Goal: Task Accomplishment & Management: Manage account settings

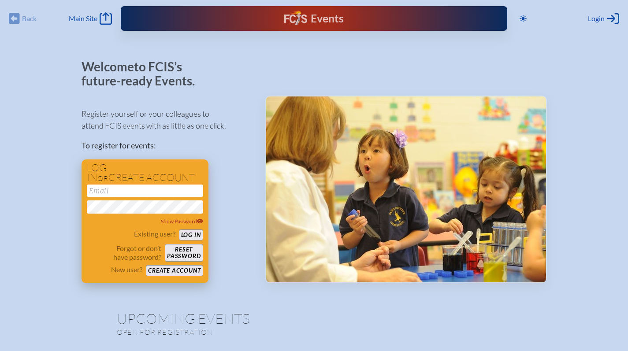
type input "[EMAIL_ADDRESS][DOMAIN_NAME]"
click at [194, 231] on button "Log in" at bounding box center [191, 235] width 24 height 11
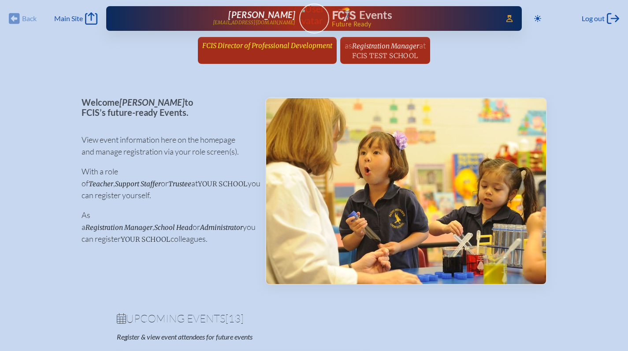
click at [259, 46] on span "FCIS Director of Professional Development" at bounding box center [267, 45] width 130 height 8
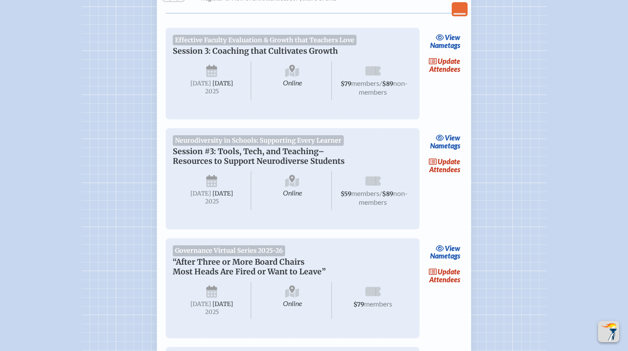
scroll to position [275, 0]
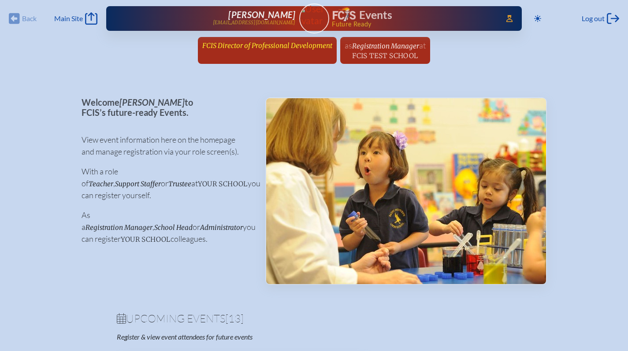
click at [299, 48] on span "FCIS Director of Professional Development" at bounding box center [267, 45] width 130 height 8
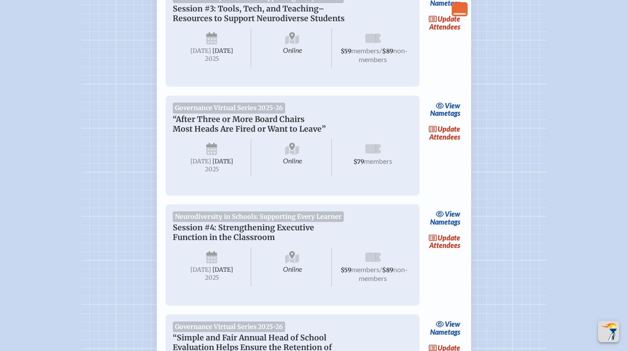
scroll to position [419, 0]
click at [442, 143] on link "update Attendees" at bounding box center [445, 133] width 36 height 20
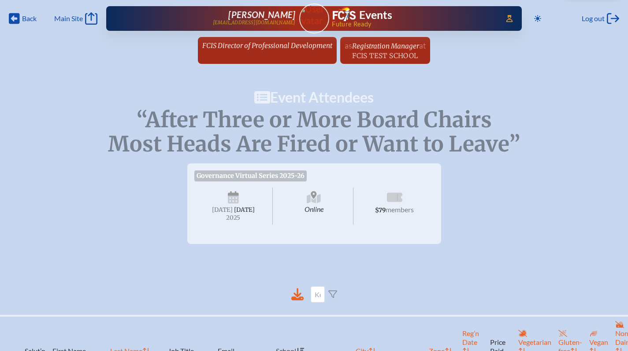
click at [297, 309] on div at bounding box center [314, 294] width 465 height 30
drag, startPoint x: 297, startPoint y: 308, endPoint x: 297, endPoint y: 303, distance: 4.8
click at [297, 298] on icon at bounding box center [298, 293] width 8 height 10
click at [24, 18] on span "Back" at bounding box center [29, 18] width 15 height 9
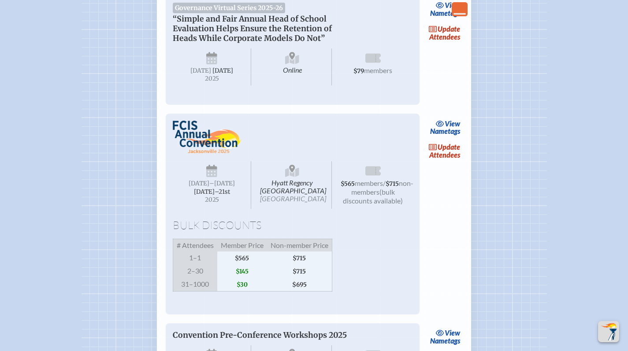
scroll to position [689, 0]
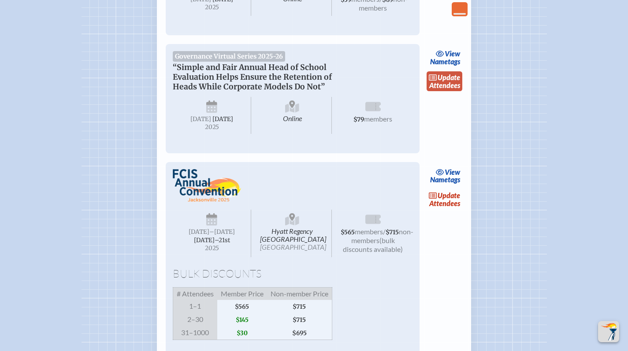
click at [442, 92] on link "update Attendees" at bounding box center [445, 81] width 36 height 20
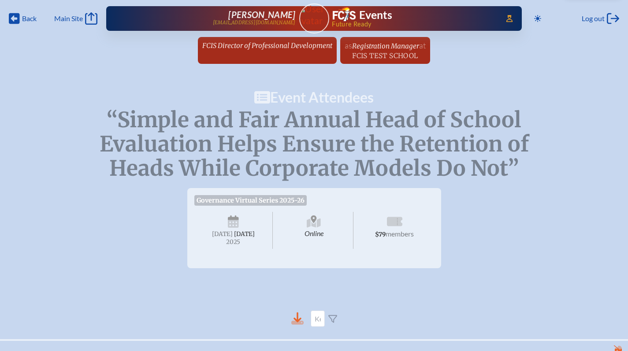
click at [298, 325] on icon at bounding box center [297, 323] width 12 height 4
click at [15, 20] on icon at bounding box center [14, 18] width 11 height 11
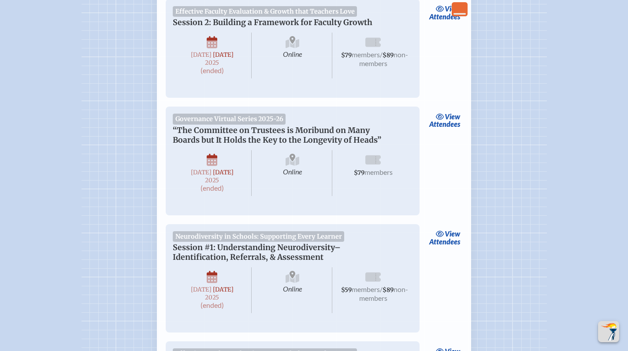
scroll to position [2133, 0]
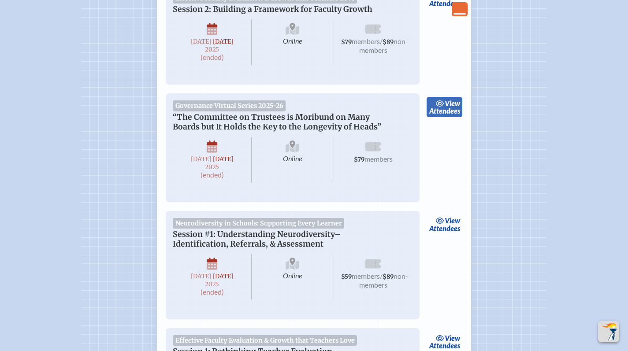
click at [451, 117] on link "view Attendees" at bounding box center [445, 107] width 36 height 20
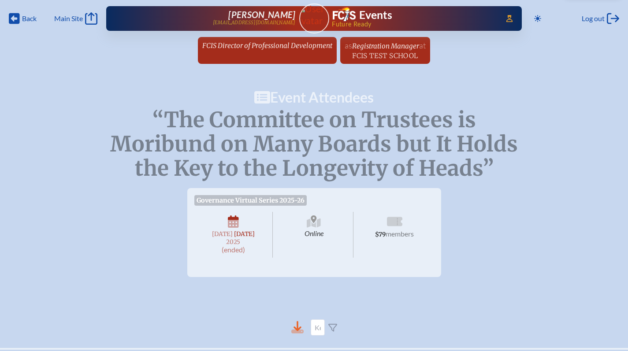
click at [298, 333] on icon at bounding box center [297, 327] width 12 height 12
